Goal: Transaction & Acquisition: Purchase product/service

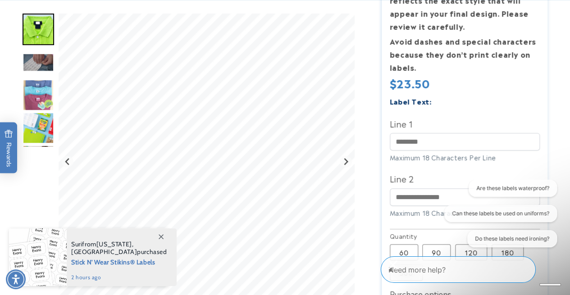
scroll to position [257, 0]
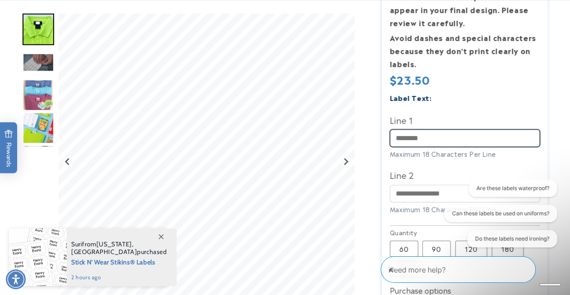
click at [425, 139] on input "Line 1" at bounding box center [465, 138] width 150 height 18
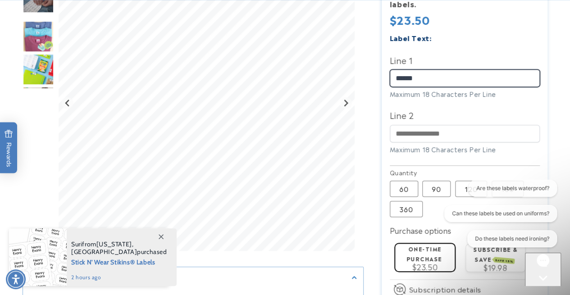
scroll to position [322, 0]
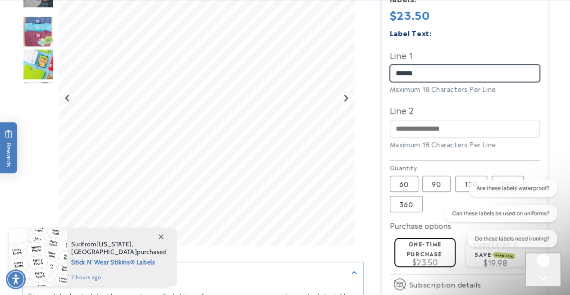
type input "******"
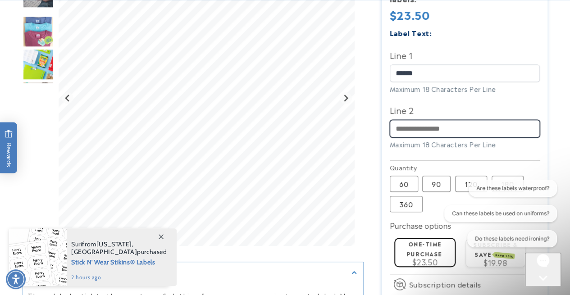
click at [425, 130] on input "Line 2" at bounding box center [465, 129] width 150 height 18
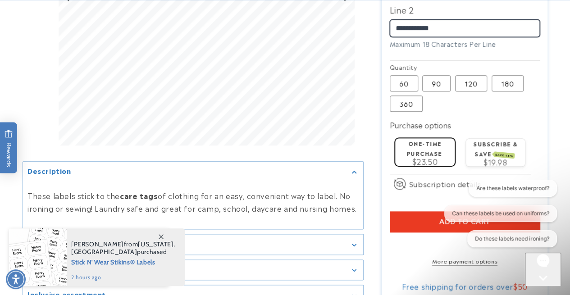
scroll to position [423, 0]
type input "**********"
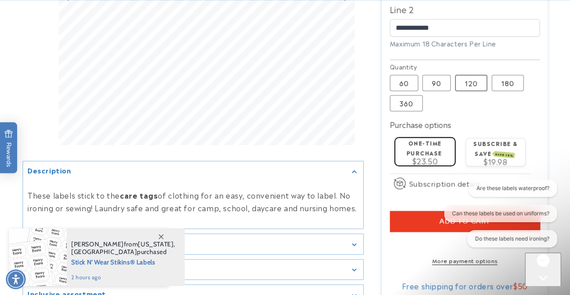
click at [475, 88] on label "120 Variant sold out or unavailable" at bounding box center [471, 83] width 32 height 16
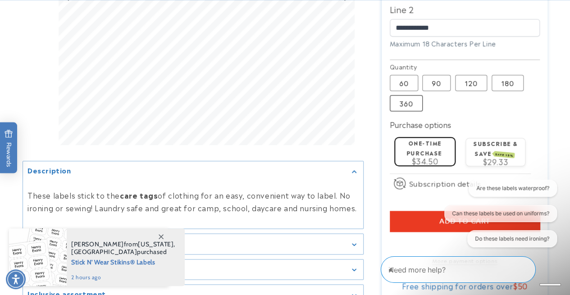
click at [409, 102] on label "360 Variant sold out or unavailable" at bounding box center [406, 103] width 33 height 16
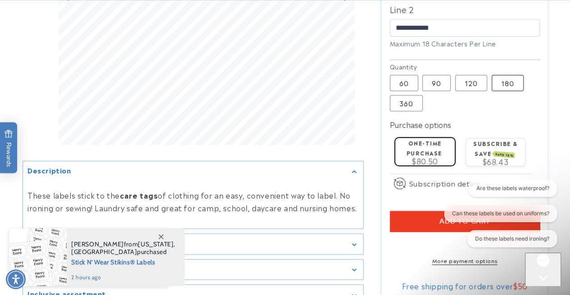
click at [510, 81] on label "180 Variant sold out or unavailable" at bounding box center [508, 83] width 32 height 16
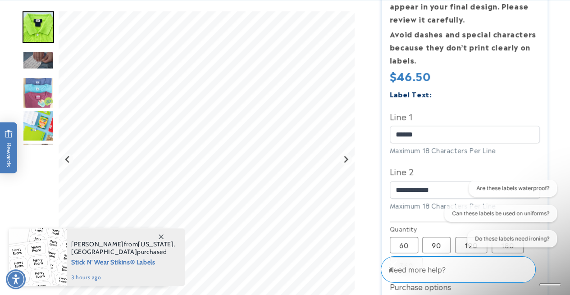
scroll to position [262, 0]
click at [407, 186] on input "**********" at bounding box center [465, 190] width 150 height 18
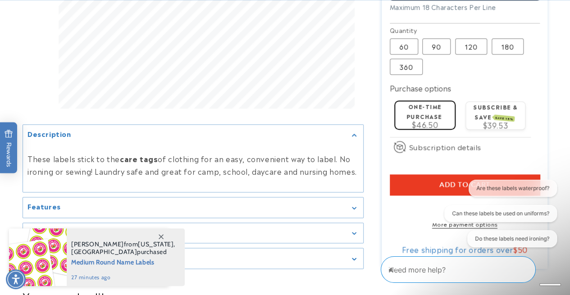
scroll to position [463, 0]
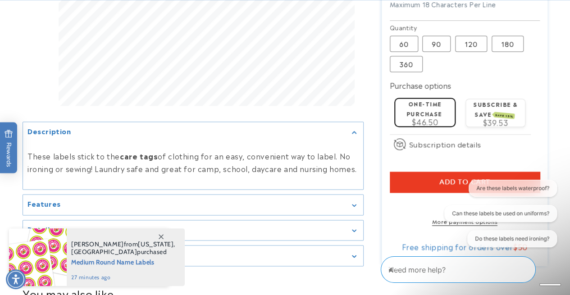
click at [409, 182] on button "Add to cart" at bounding box center [465, 182] width 150 height 21
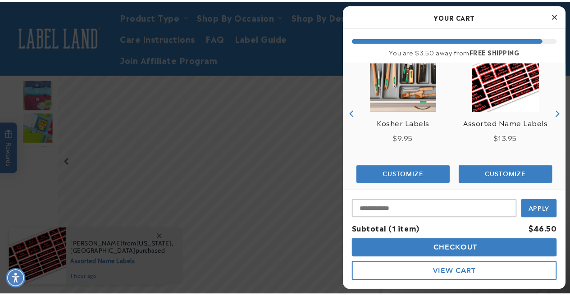
scroll to position [138, 0]
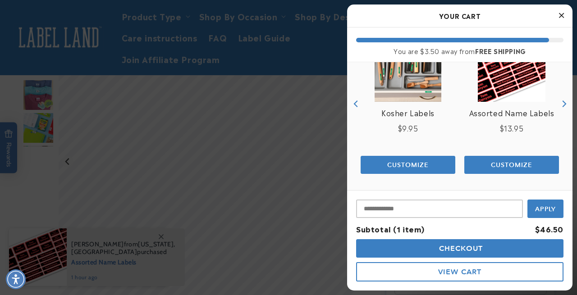
click at [280, 130] on div at bounding box center [288, 147] width 577 height 295
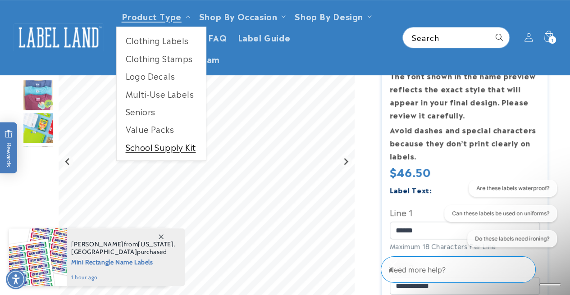
click at [175, 146] on link "School Supply Kit" at bounding box center [161, 147] width 89 height 18
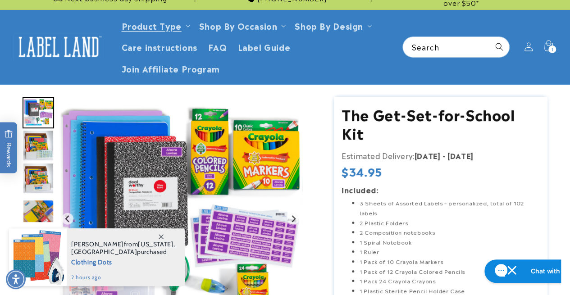
scroll to position [30, 0]
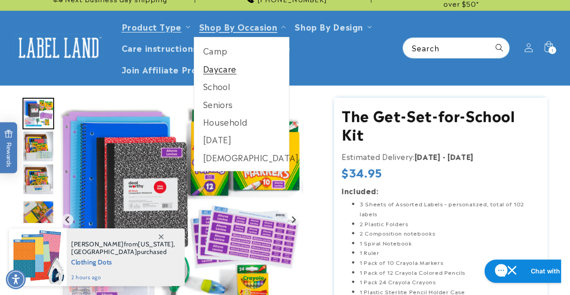
click at [221, 67] on link "Daycare" at bounding box center [241, 69] width 95 height 18
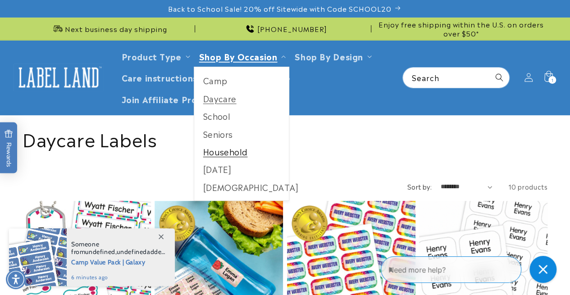
click at [223, 151] on link "Household" at bounding box center [241, 152] width 95 height 18
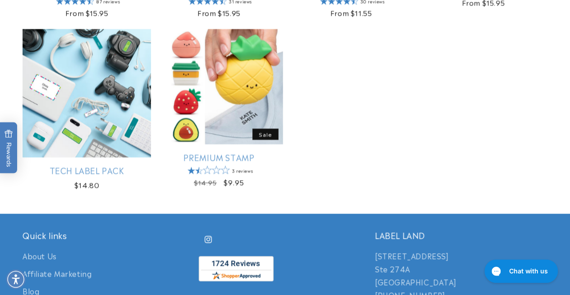
scroll to position [915, 0]
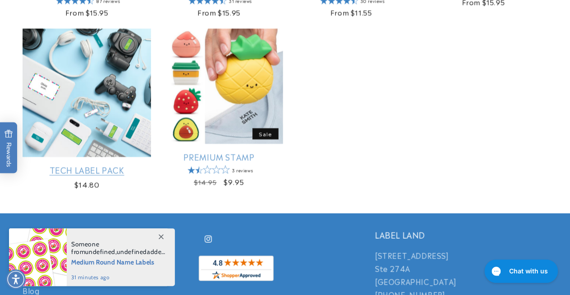
click at [114, 165] on link "Tech Label Pack" at bounding box center [87, 170] width 129 height 10
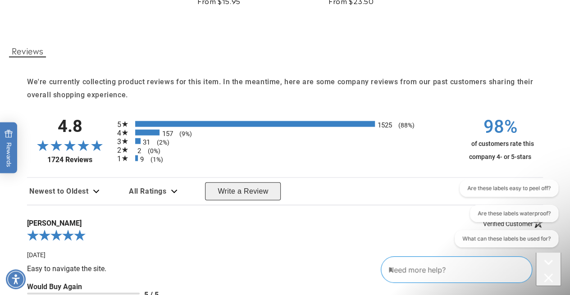
scroll to position [950, 0]
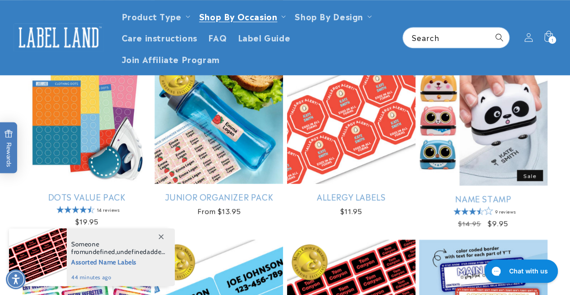
scroll to position [324, 0]
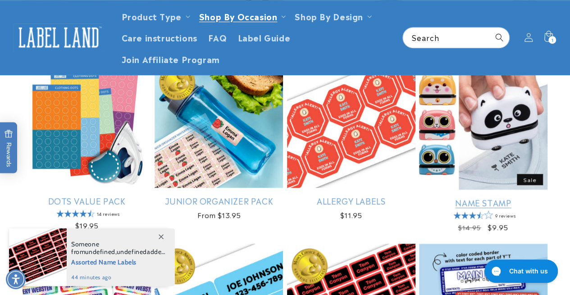
click at [487, 198] on link "Name Stamp" at bounding box center [483, 203] width 129 height 10
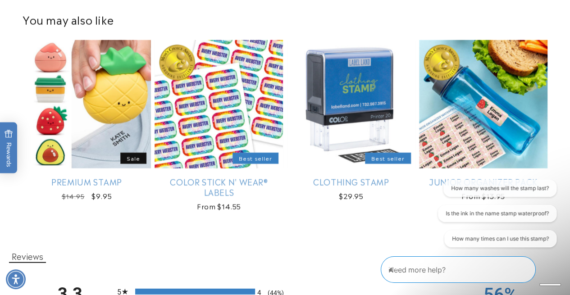
scroll to position [1089, 0]
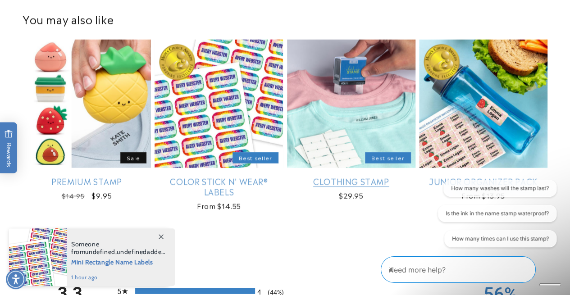
click at [369, 176] on link "Clothing Stamp" at bounding box center [351, 181] width 129 height 10
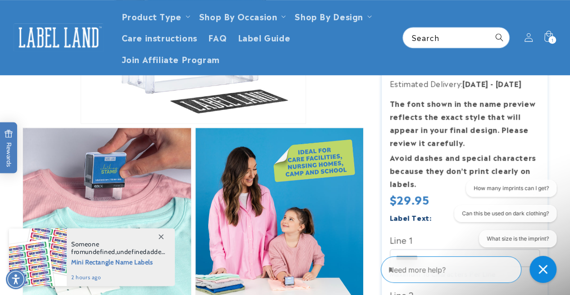
scroll to position [231, 0]
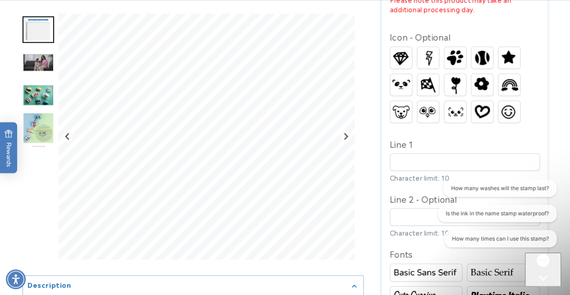
scroll to position [456, 0]
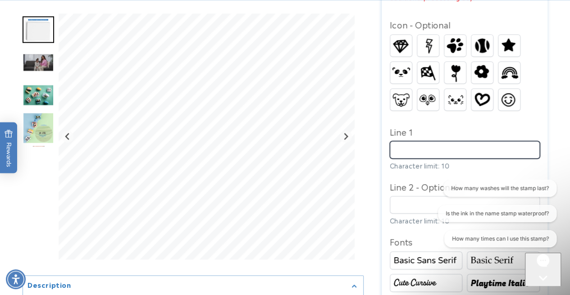
click at [413, 149] on input "Line 1" at bounding box center [465, 150] width 150 height 18
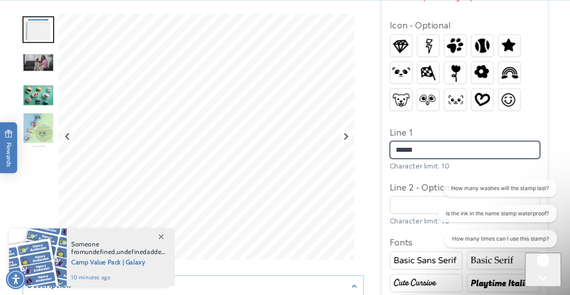
type input "******"
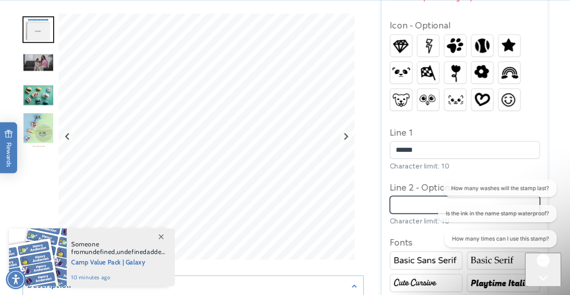
click at [411, 206] on input "Line 2 - Optional" at bounding box center [465, 205] width 150 height 18
type input "**********"
click at [484, 71] on img at bounding box center [483, 72] width 22 height 19
click at [513, 41] on img at bounding box center [510, 45] width 22 height 19
click at [456, 74] on img at bounding box center [455, 73] width 18 height 22
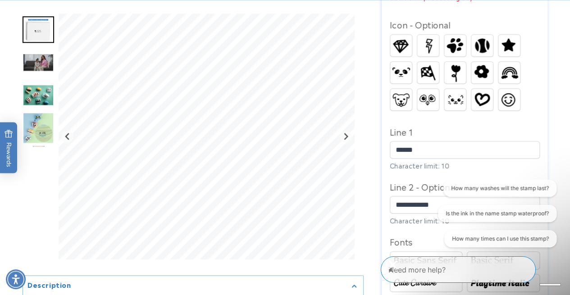
click at [509, 93] on img at bounding box center [510, 99] width 22 height 19
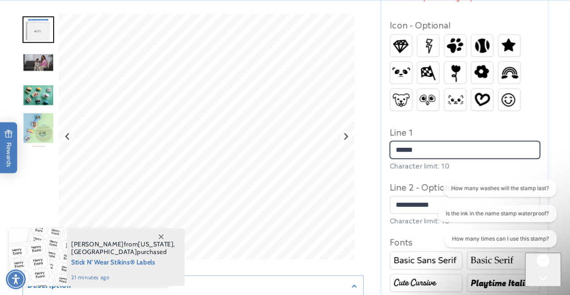
click at [450, 145] on input "******" at bounding box center [465, 150] width 150 height 18
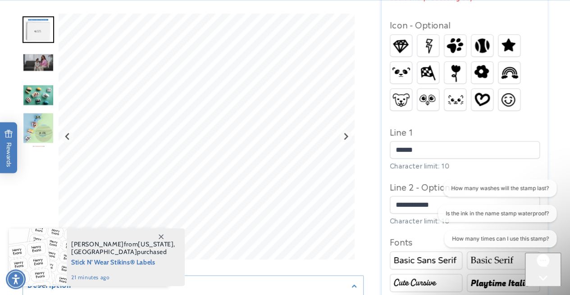
click at [510, 98] on img at bounding box center [510, 99] width 22 height 19
click at [485, 98] on img at bounding box center [483, 99] width 22 height 17
click at [455, 96] on img at bounding box center [456, 99] width 22 height 14
click at [423, 95] on img at bounding box center [429, 99] width 22 height 17
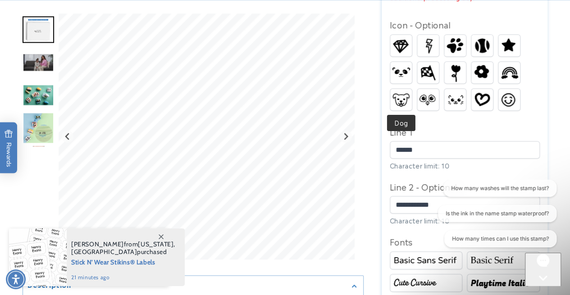
click at [401, 95] on img at bounding box center [402, 100] width 22 height 16
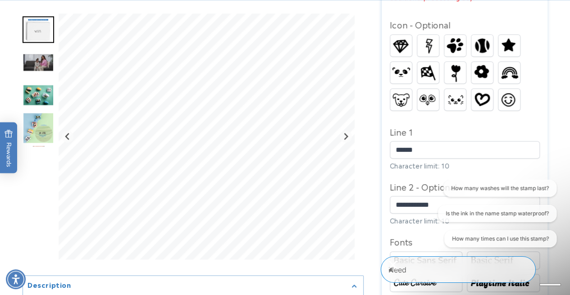
click at [406, 71] on img at bounding box center [402, 72] width 22 height 17
click at [433, 53] on img at bounding box center [429, 45] width 22 height 21
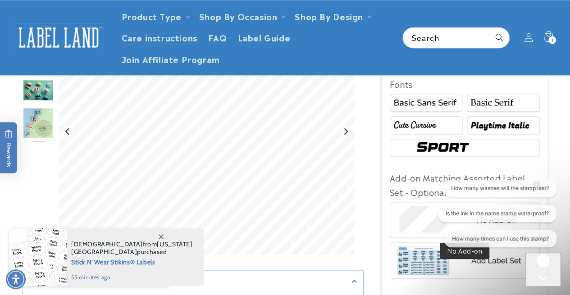
scroll to position [614, 0]
click at [489, 110] on div at bounding box center [503, 103] width 73 height 18
click at [446, 125] on img at bounding box center [426, 126] width 70 height 12
click at [492, 123] on img at bounding box center [504, 126] width 70 height 12
click at [451, 105] on img at bounding box center [426, 103] width 70 height 12
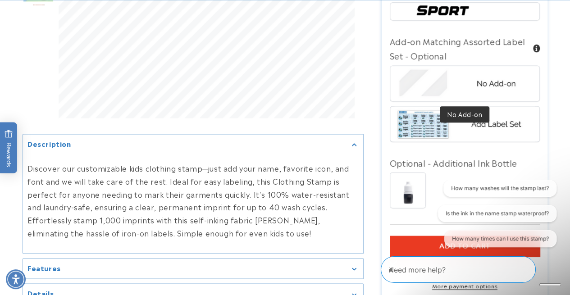
scroll to position [752, 0]
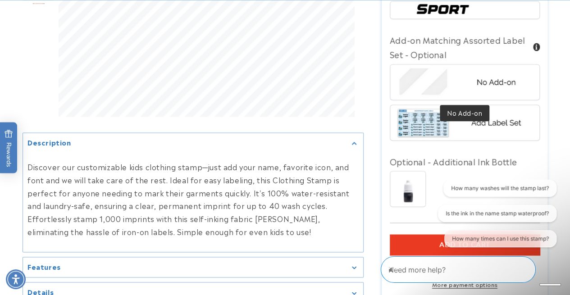
click at [458, 83] on img at bounding box center [465, 81] width 141 height 35
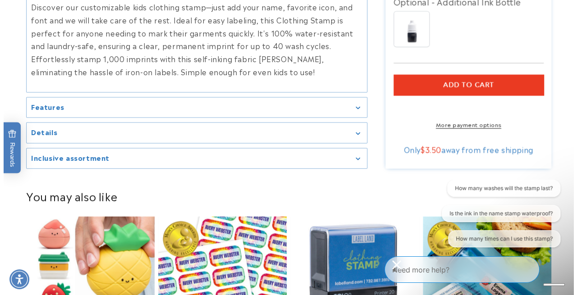
scroll to position [919, 0]
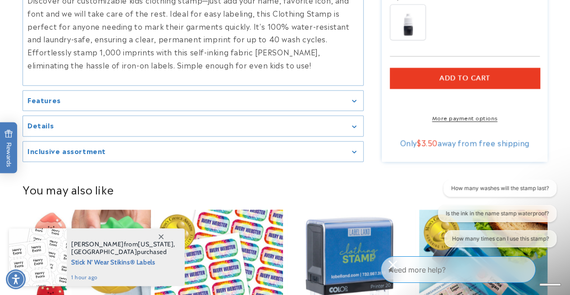
click at [458, 83] on button "Add to cart" at bounding box center [465, 78] width 150 height 21
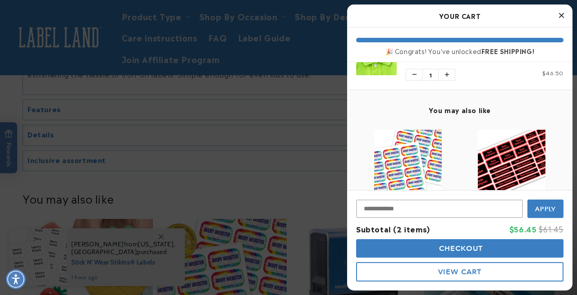
scroll to position [221, 0]
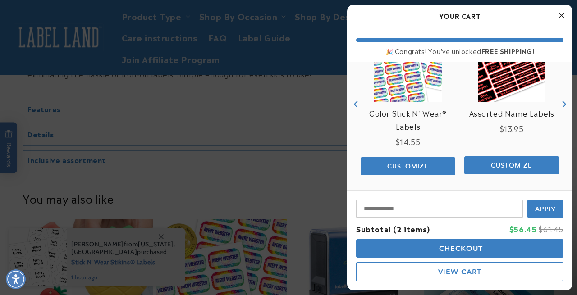
click at [473, 248] on span "Checkout" at bounding box center [460, 248] width 46 height 9
